Goal: Information Seeking & Learning: Check status

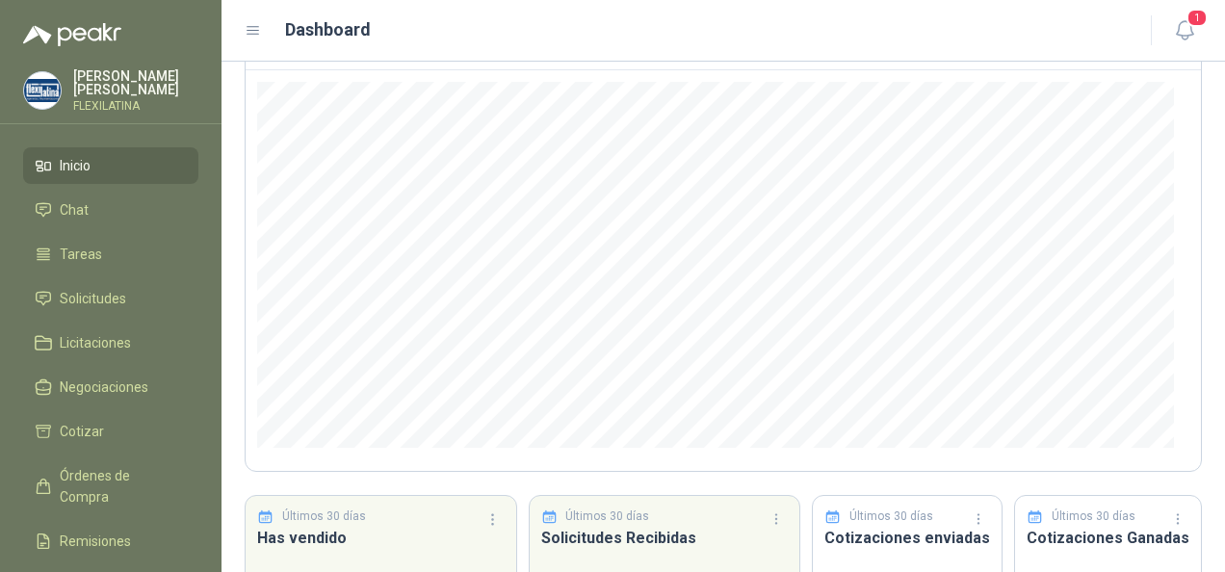
scroll to position [102, 0]
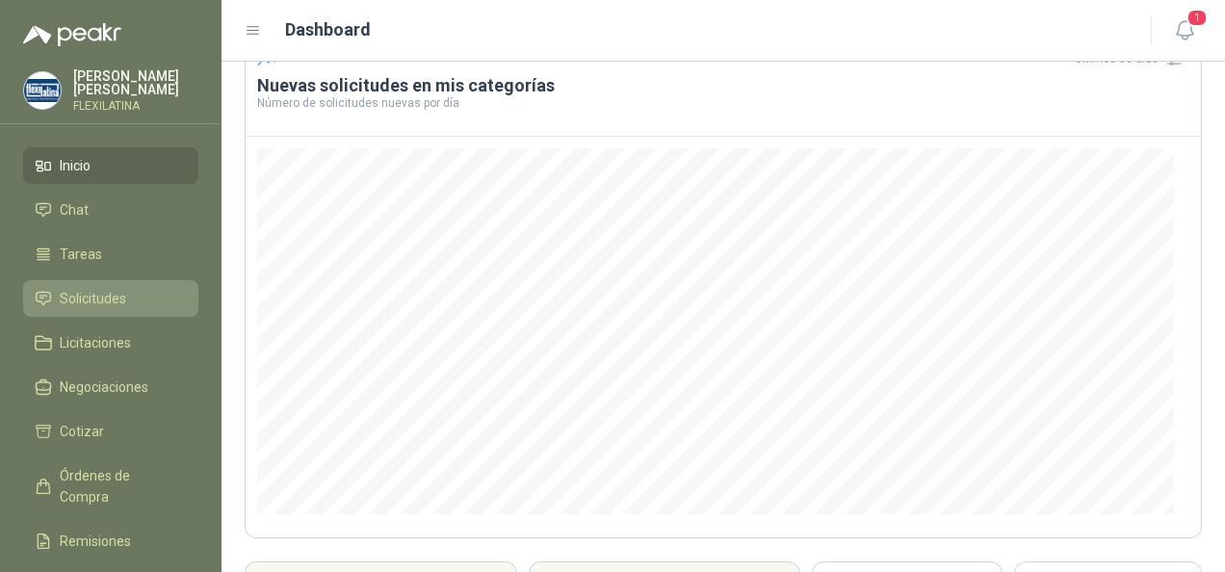
click at [108, 294] on span "Solicitudes" at bounding box center [93, 298] width 66 height 21
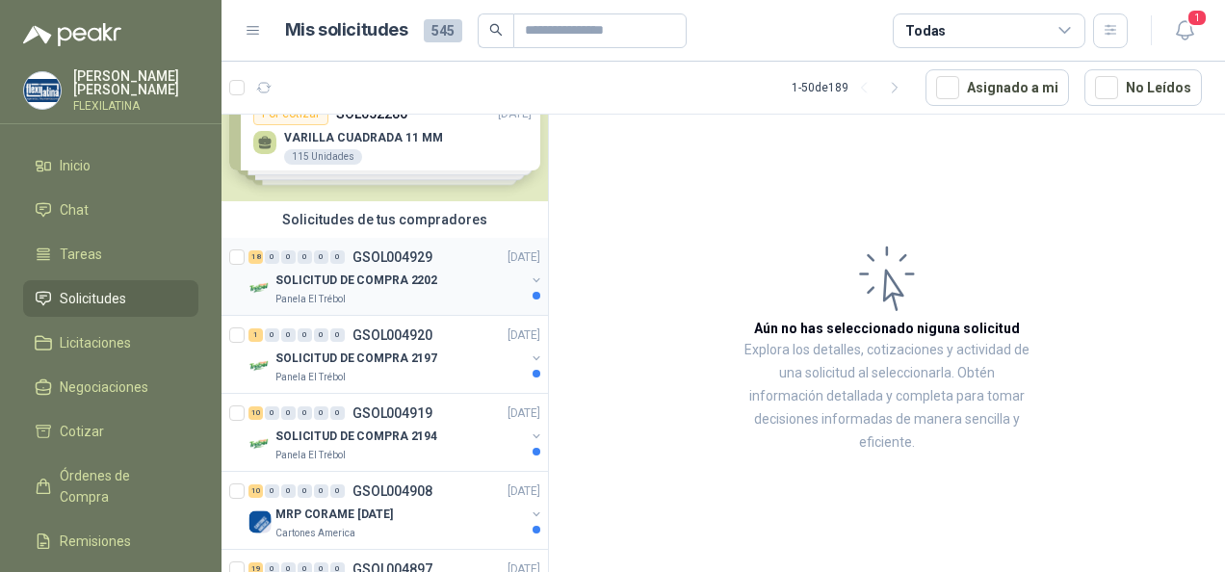
scroll to position [96, 0]
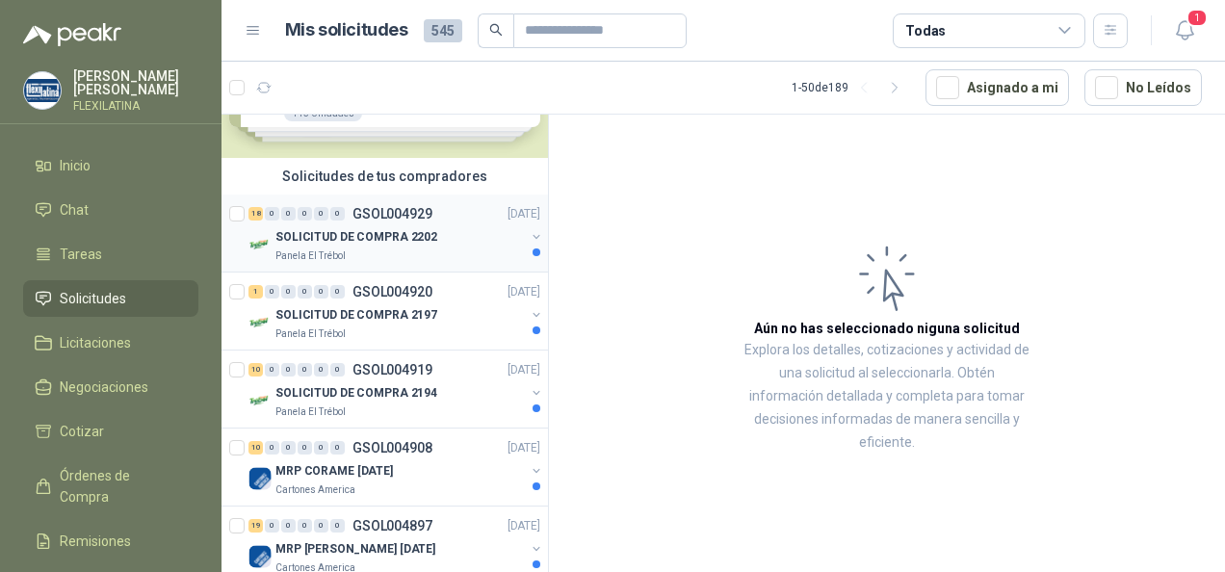
click at [424, 230] on p "SOLICITUD DE COMPRA 2202" at bounding box center [356, 237] width 162 height 18
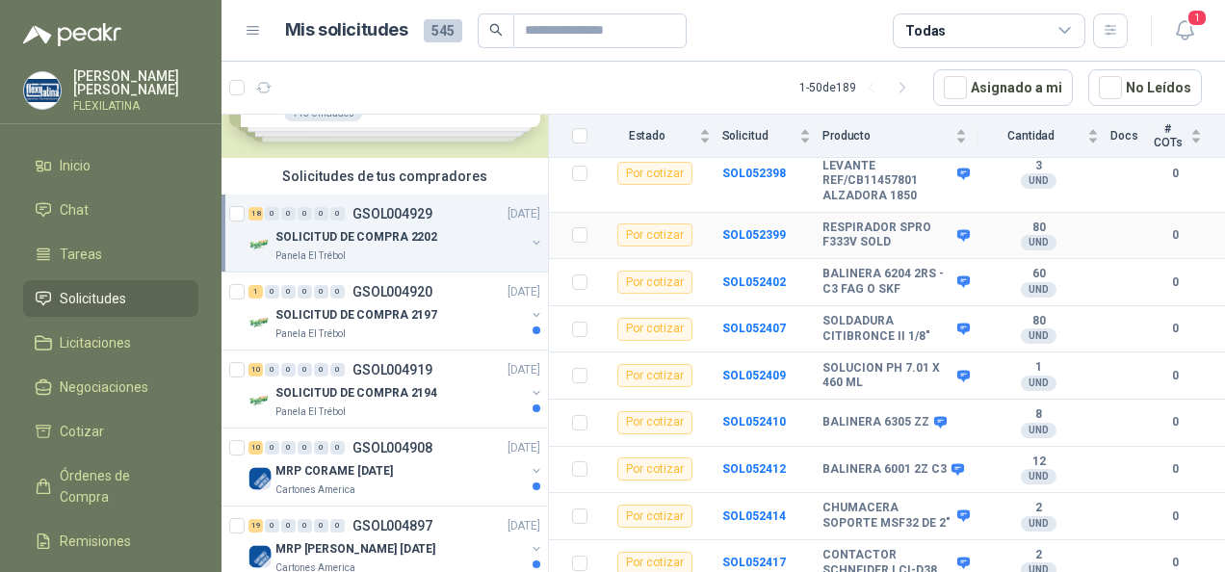
scroll to position [726, 0]
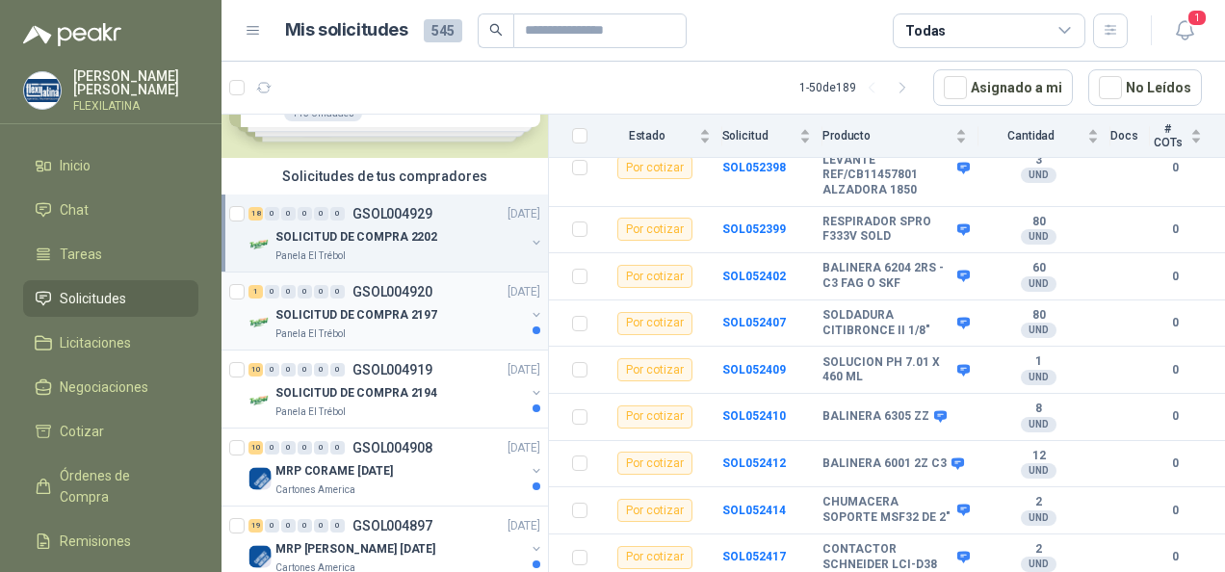
click at [343, 328] on p "Panela El Trébol" at bounding box center [310, 333] width 70 height 15
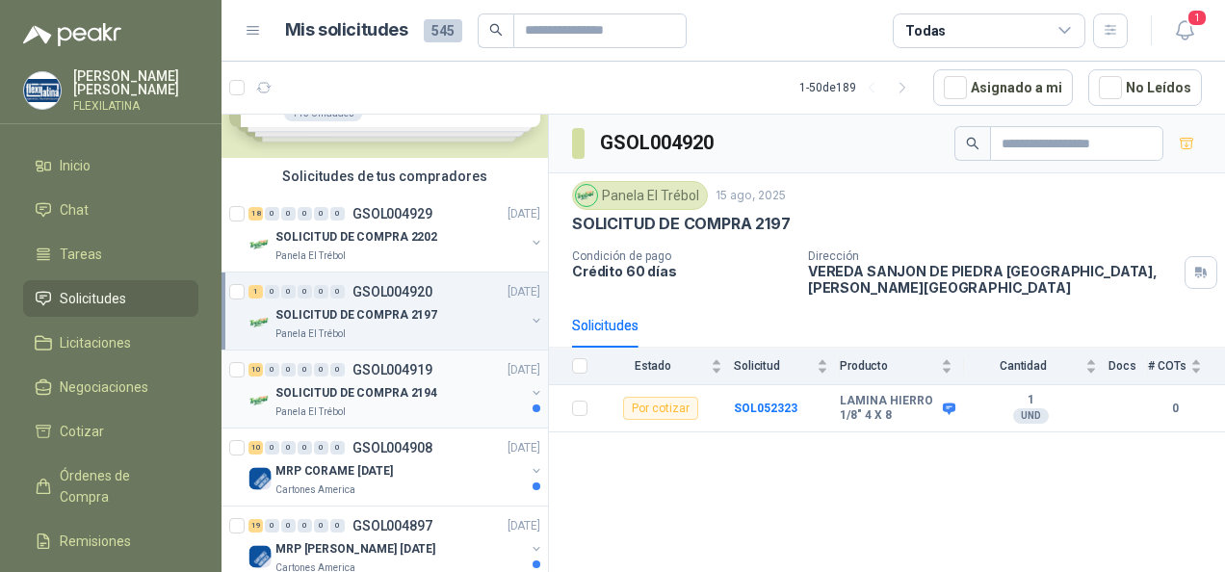
click at [322, 405] on p "Panela El Trébol" at bounding box center [310, 412] width 70 height 15
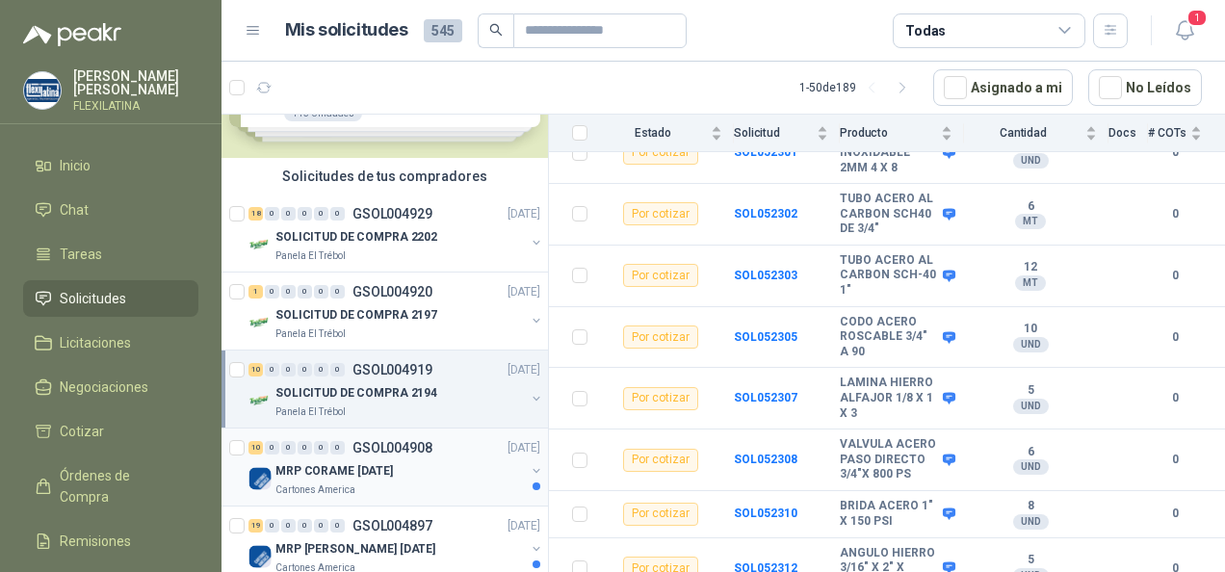
scroll to position [385, 0]
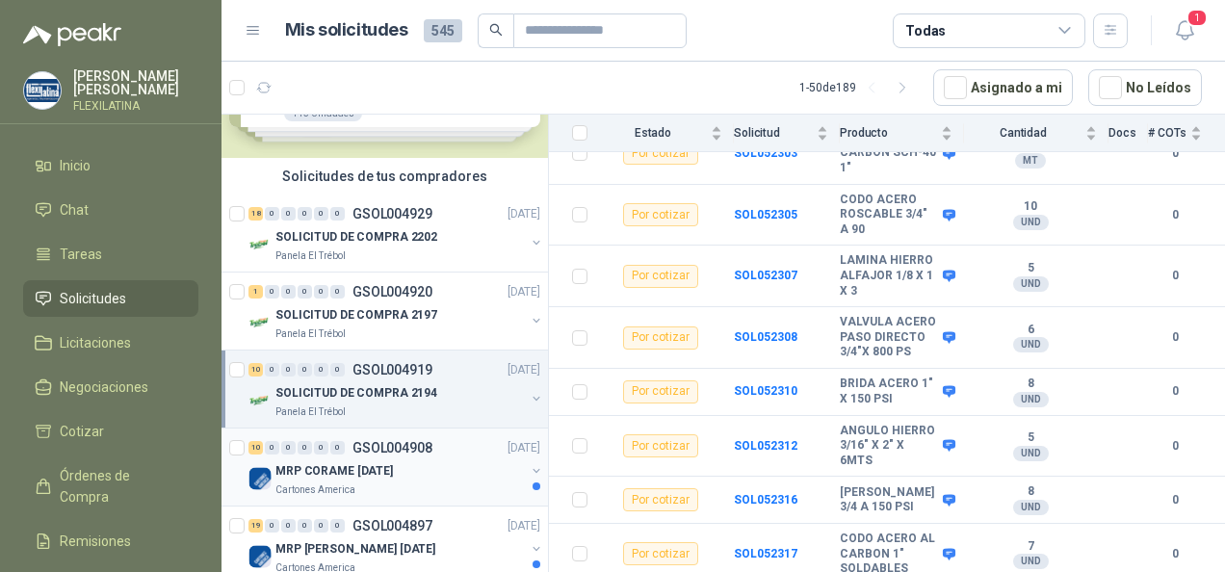
click at [372, 483] on div "Cartones America" at bounding box center [399, 490] width 249 height 15
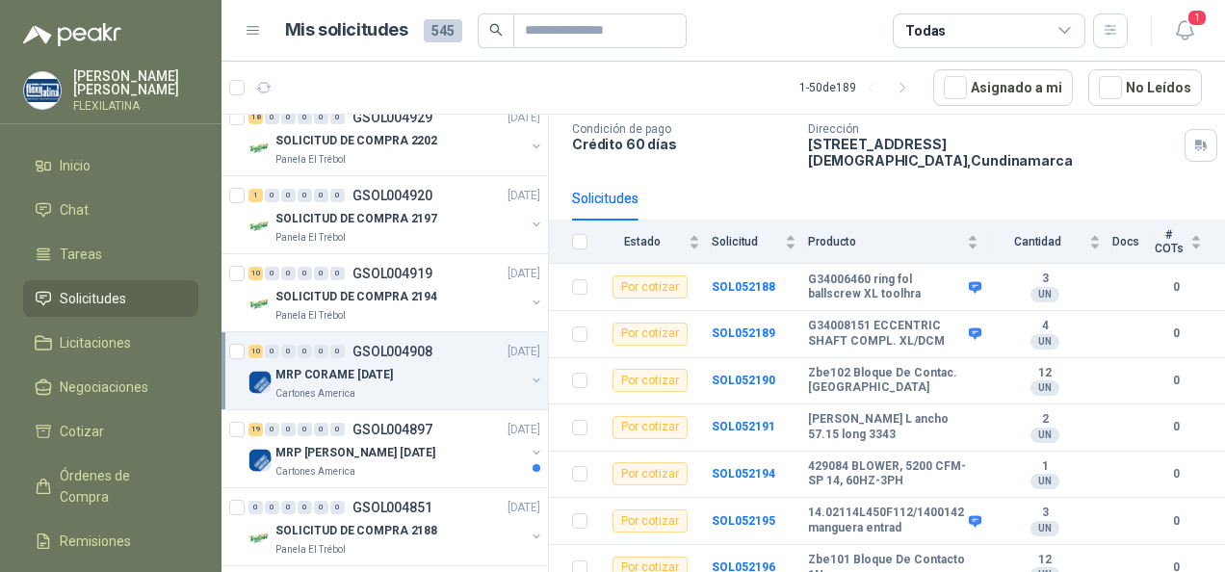
scroll to position [87, 0]
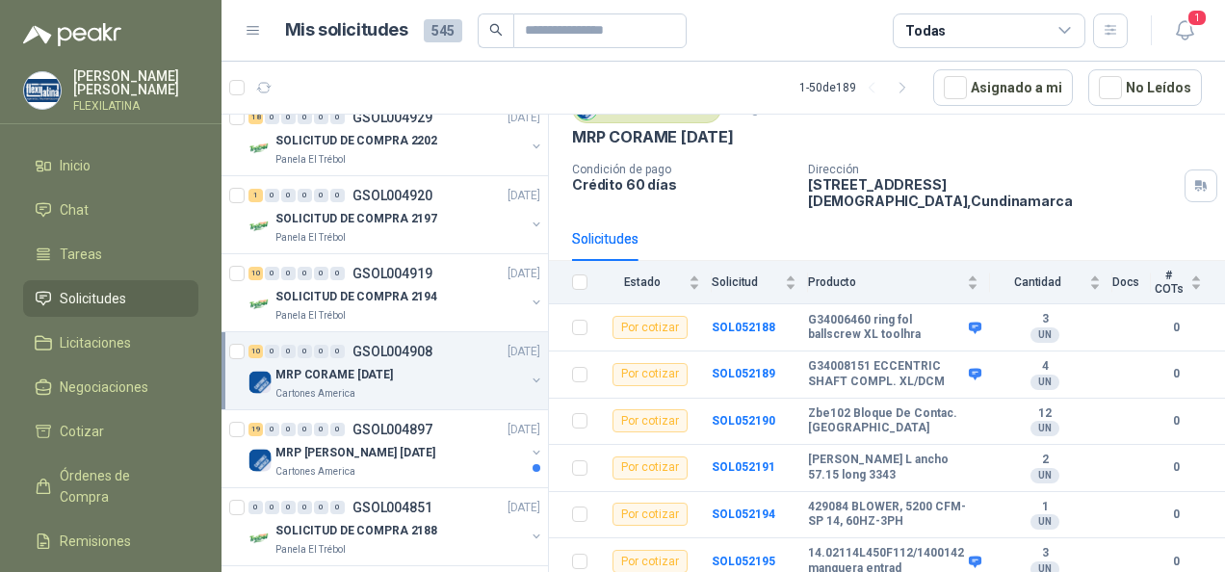
click at [356, 381] on p "MRP CORAME [DATE]" at bounding box center [333, 375] width 117 height 18
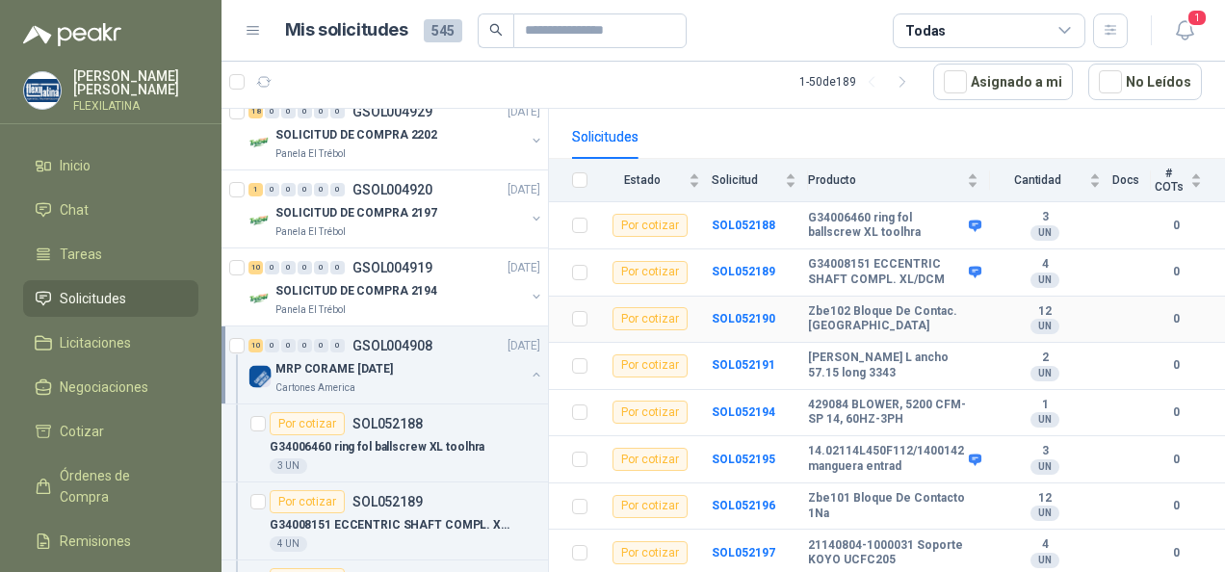
scroll to position [279, 0]
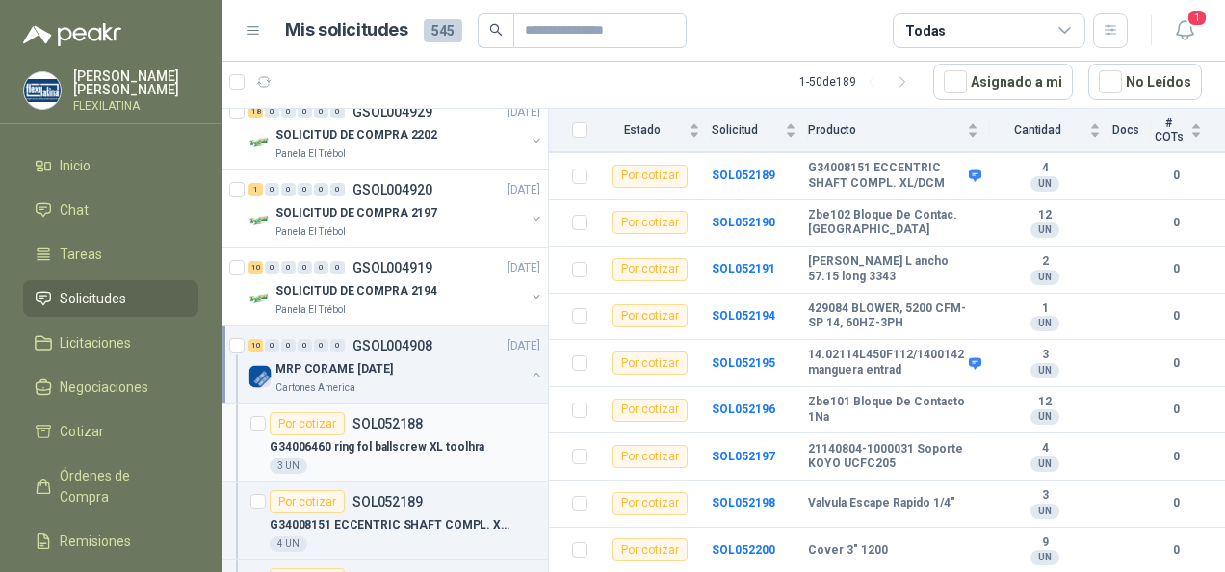
click at [401, 422] on p "SOL052188" at bounding box center [387, 423] width 70 height 13
click at [372, 519] on p "G34008151 ECCENTRIC SHAFT COMPL. XL/DCM" at bounding box center [390, 525] width 240 height 18
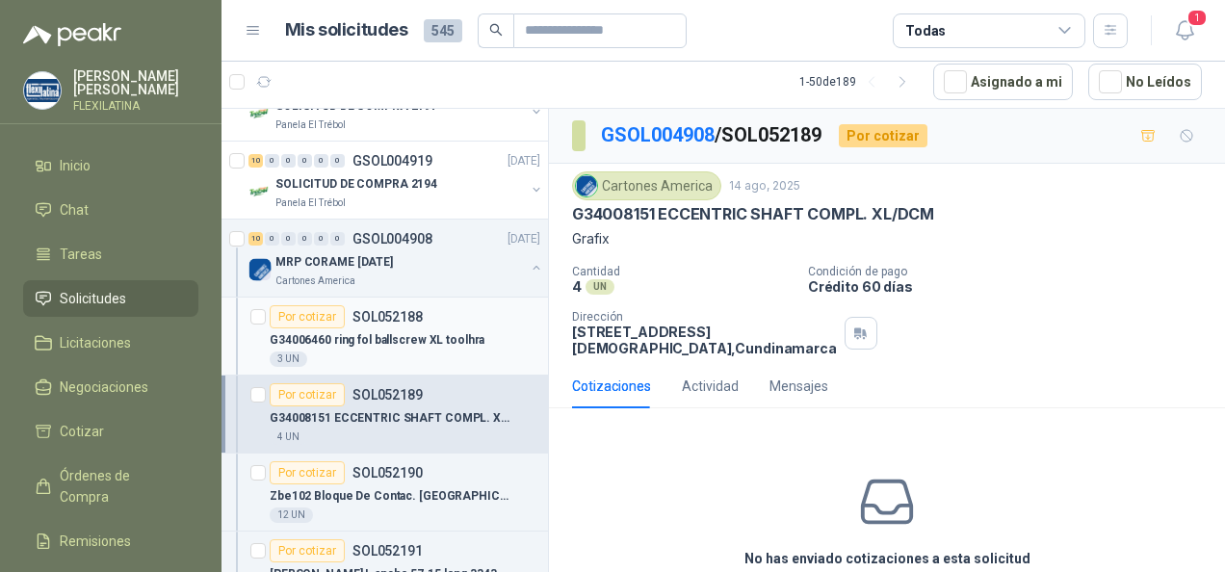
scroll to position [289, 0]
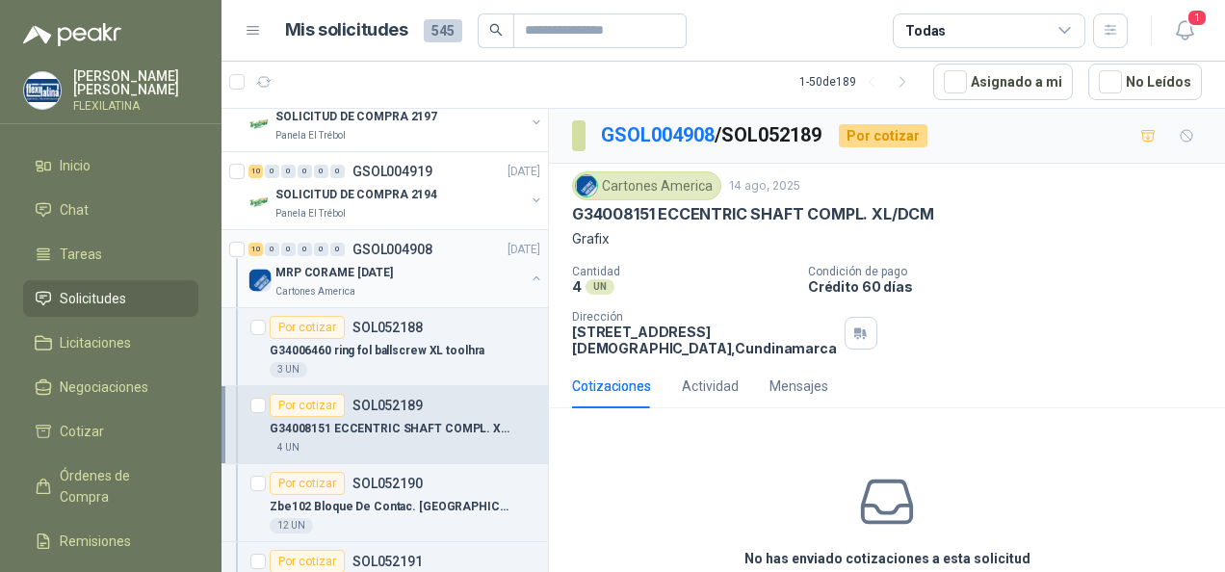
click at [357, 264] on p "MRP CORAME [DATE]" at bounding box center [333, 273] width 117 height 18
